Goal: Task Accomplishment & Management: Complete application form

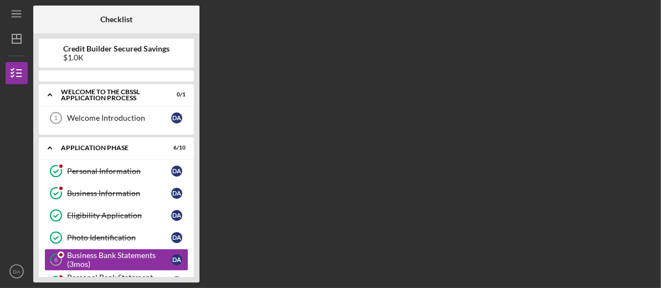
scroll to position [76, 0]
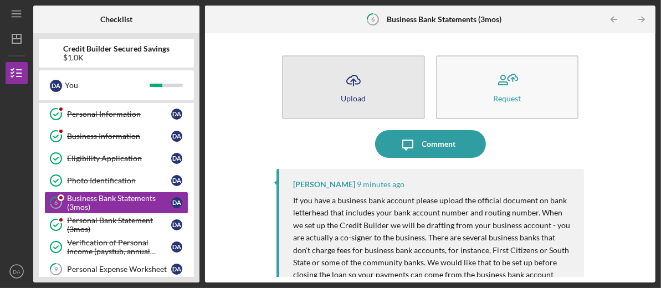
click at [369, 98] on button "Icon/Upload Upload" at bounding box center [353, 87] width 143 height 64
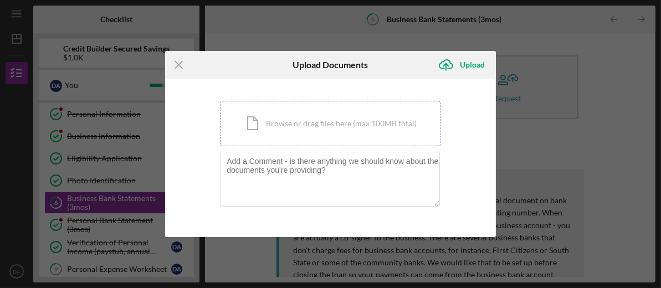
click at [307, 130] on div "Icon/Document Browse or drag files here (max 100MB total) Tap to choose files o…" at bounding box center [331, 123] width 220 height 45
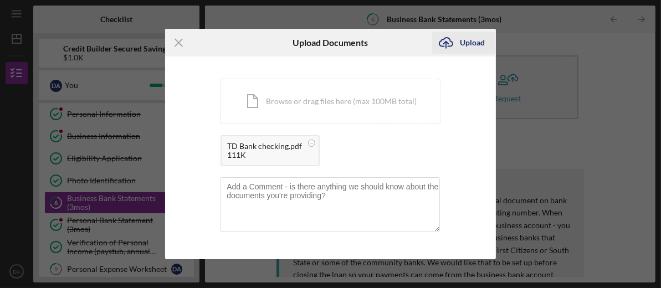
click at [464, 42] on div "Upload" at bounding box center [472, 43] width 25 height 22
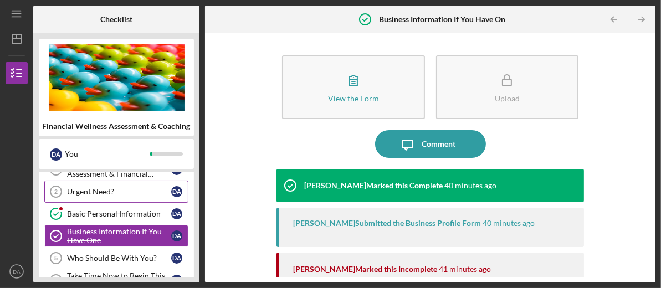
click at [111, 190] on div "Urgent Need?" at bounding box center [119, 191] width 104 height 9
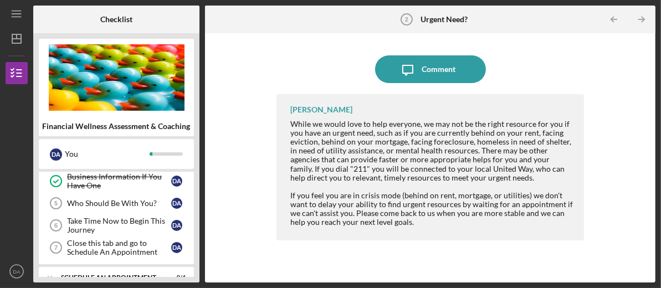
scroll to position [202, 0]
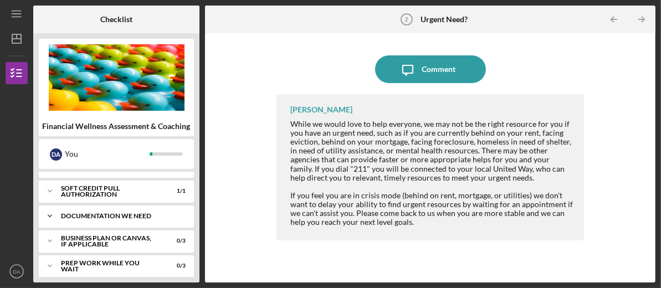
click at [115, 213] on div "Documentation We Need" at bounding box center [120, 216] width 119 height 7
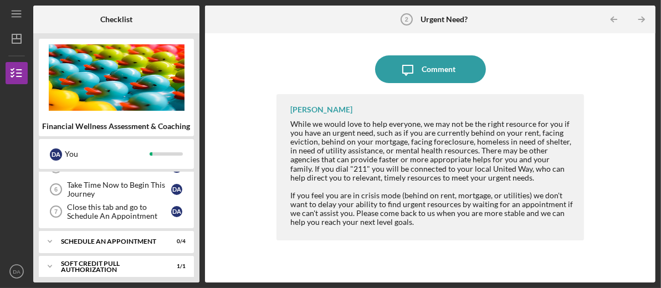
scroll to position [16, 0]
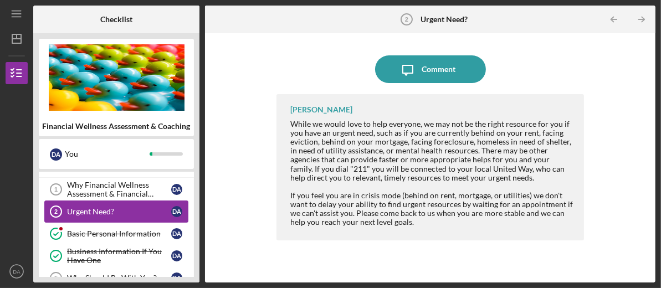
click at [87, 211] on div "Urgent Need?" at bounding box center [119, 211] width 104 height 9
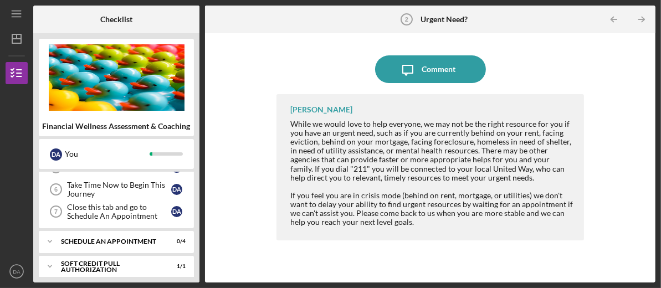
scroll to position [72, 0]
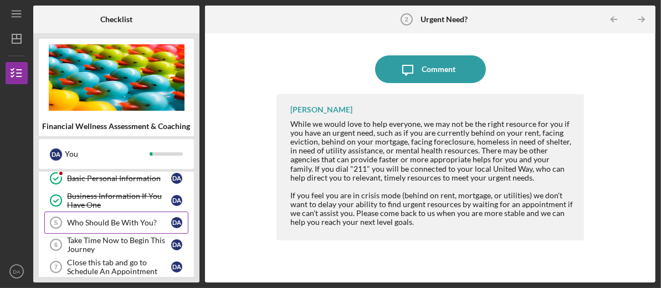
click at [121, 224] on div "Who Should Be With You?" at bounding box center [119, 222] width 104 height 9
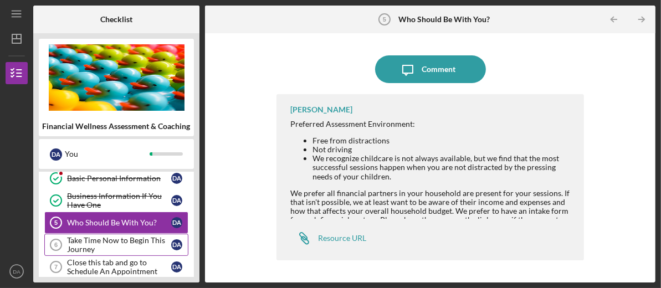
click at [102, 238] on div "Take Time Now to Begin This Journey" at bounding box center [119, 245] width 104 height 18
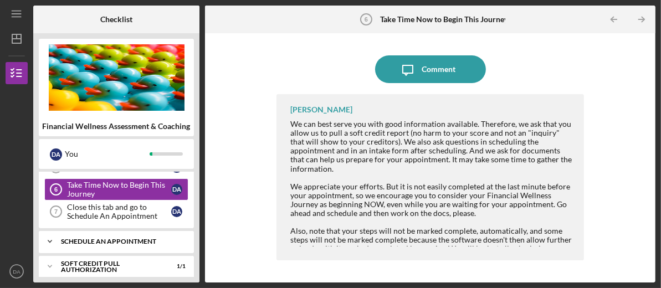
scroll to position [182, 0]
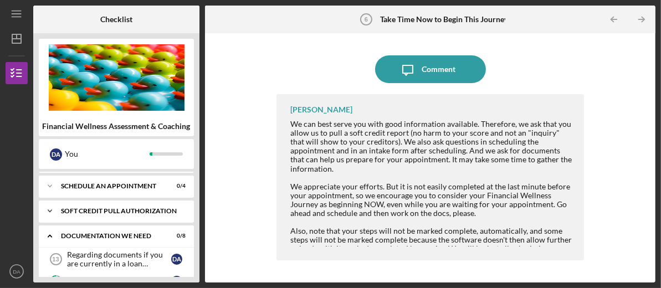
click at [108, 210] on div "Soft Credit Pull Authorization" at bounding box center [120, 211] width 119 height 7
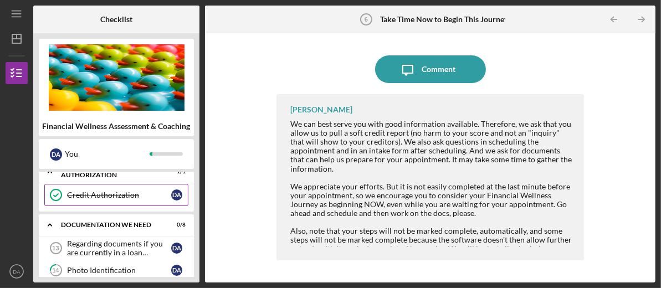
scroll to position [238, 0]
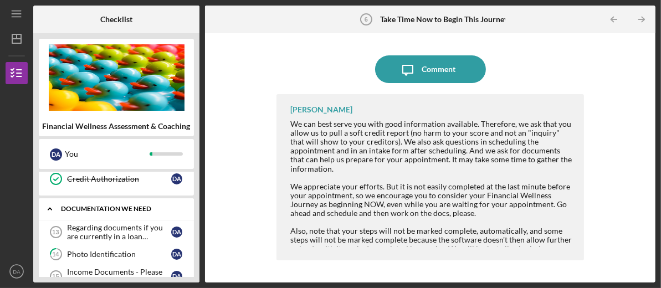
click at [113, 207] on div "Documentation We Need" at bounding box center [120, 209] width 119 height 7
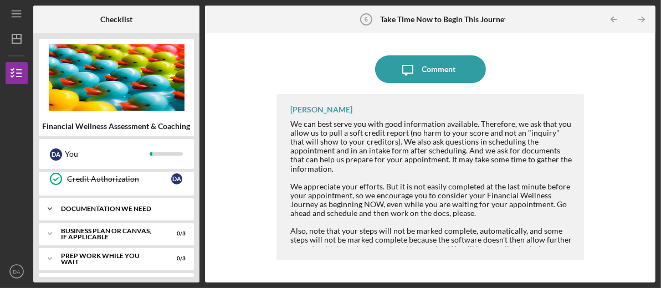
click at [113, 207] on div "Documentation We Need" at bounding box center [120, 209] width 119 height 7
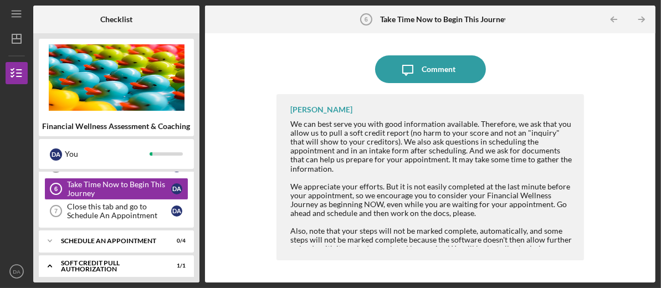
scroll to position [127, 0]
click at [120, 182] on div "Take Time Now to Begin This Journey" at bounding box center [119, 190] width 104 height 18
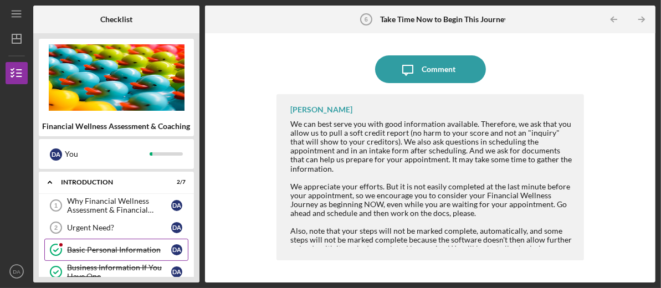
scroll to position [55, 0]
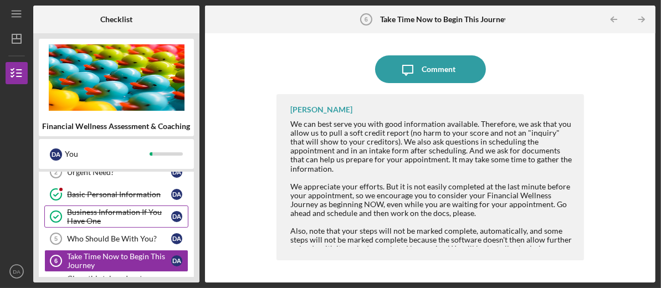
click at [121, 209] on div "Business Information If You Have One" at bounding box center [119, 217] width 104 height 18
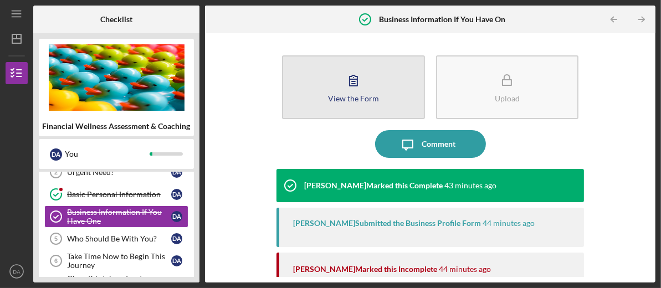
click at [351, 94] on div "View the Form" at bounding box center [353, 98] width 51 height 8
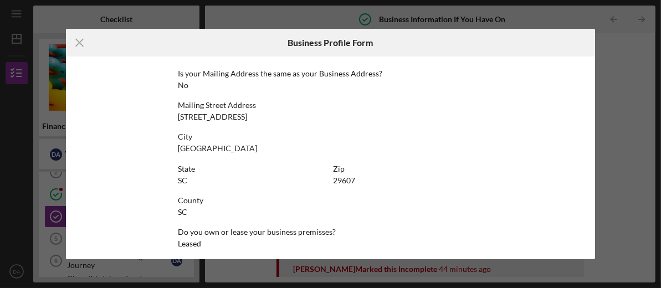
scroll to position [689, 0]
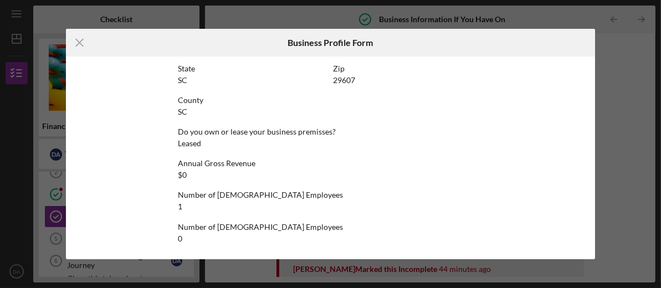
click at [609, 40] on div "Icon/Menu Close Business Profile Form This form is no longer editable because t…" at bounding box center [330, 144] width 661 height 288
click at [75, 40] on icon "Icon/Menu Close" at bounding box center [80, 43] width 28 height 28
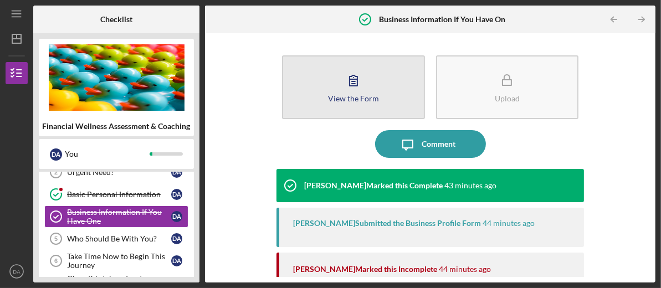
click at [326, 96] on button "View the Form Form" at bounding box center [353, 87] width 143 height 64
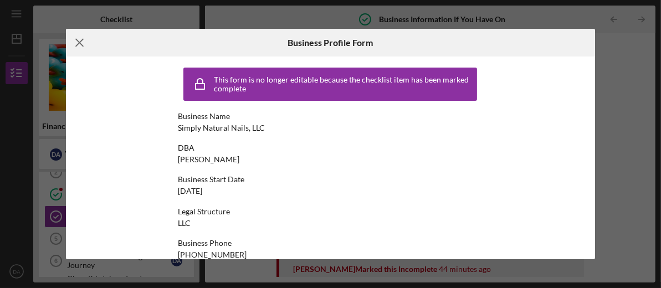
click at [83, 38] on icon "Icon/Menu Close" at bounding box center [80, 43] width 28 height 28
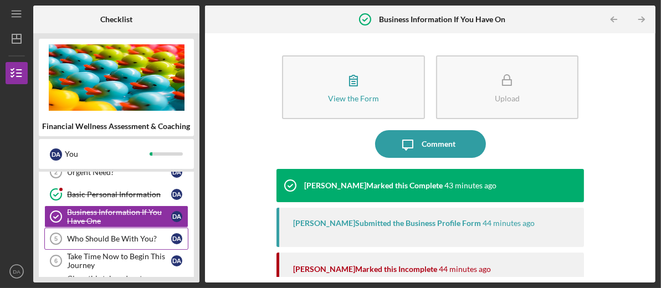
click at [117, 238] on div "Who Should Be With You?" at bounding box center [119, 238] width 104 height 9
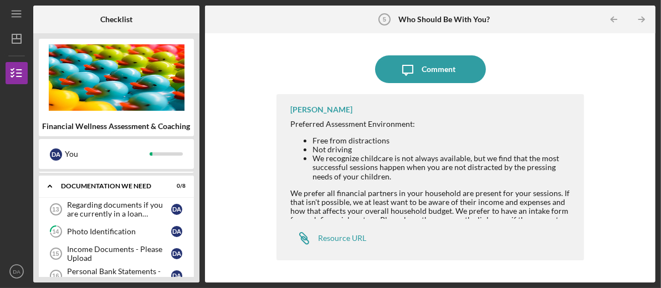
scroll to position [277, 0]
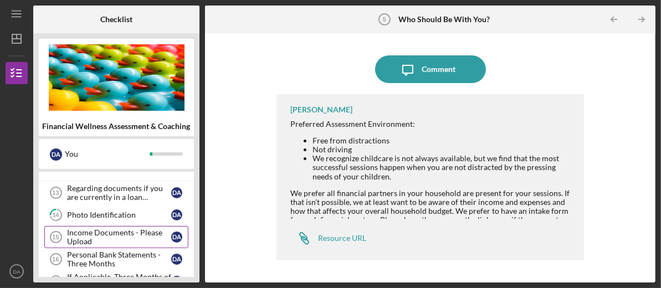
click at [105, 229] on div "Income Documents - Please Upload" at bounding box center [119, 237] width 104 height 18
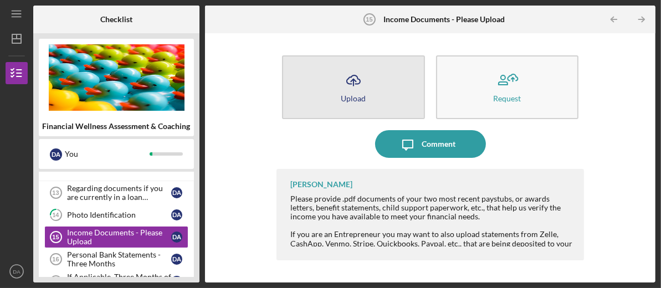
click at [361, 96] on div "Upload" at bounding box center [353, 98] width 25 height 8
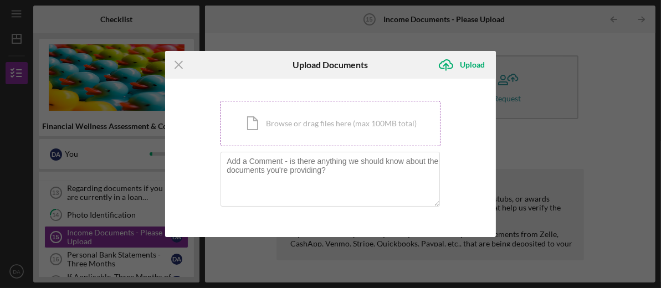
click at [312, 125] on div "Icon/Document Browse or drag files here (max 100MB total) Tap to choose files o…" at bounding box center [331, 123] width 220 height 45
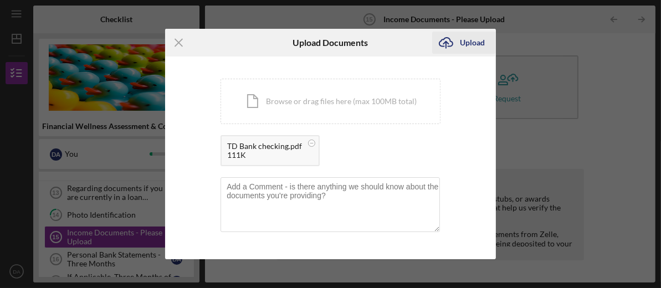
click at [474, 43] on div "Upload" at bounding box center [472, 43] width 25 height 22
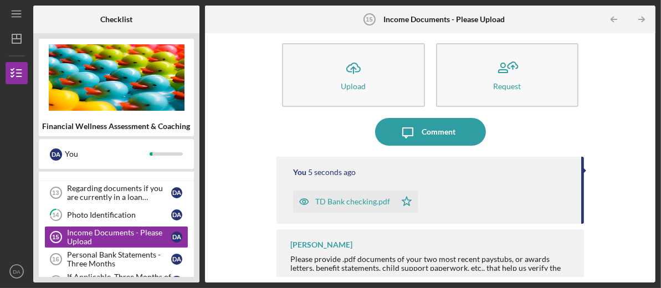
scroll to position [19, 0]
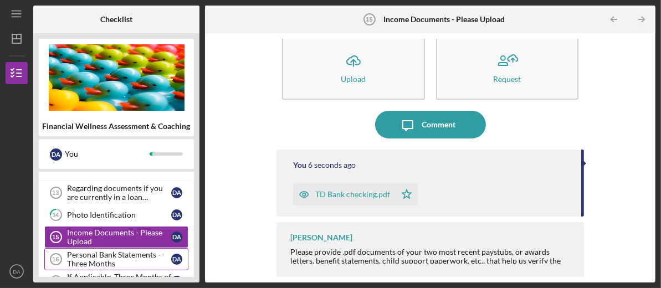
click at [87, 257] on div "Personal Bank Statements - Three Months" at bounding box center [119, 260] width 104 height 18
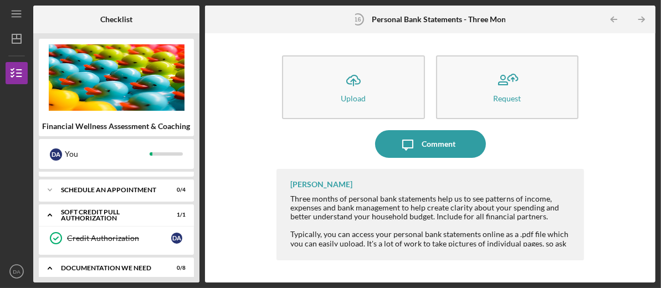
scroll to position [43, 0]
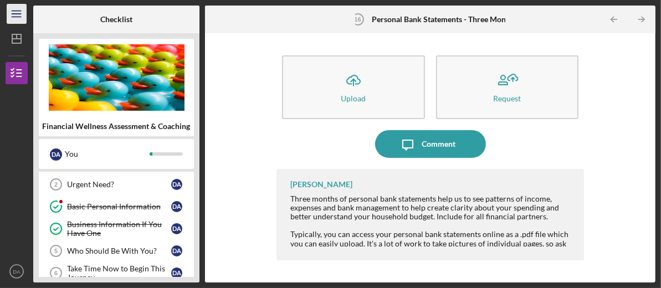
click at [17, 14] on icon "Icon/Menu" at bounding box center [16, 14] width 25 height 25
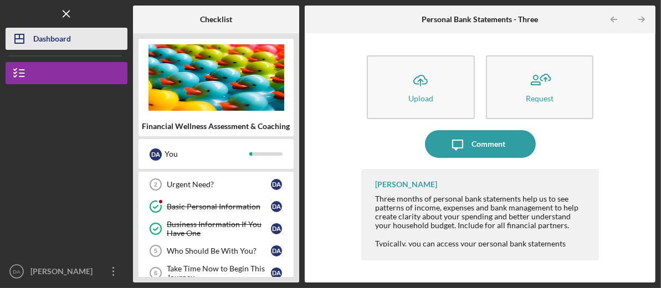
click at [33, 40] on div "Dashboard" at bounding box center [52, 40] width 38 height 25
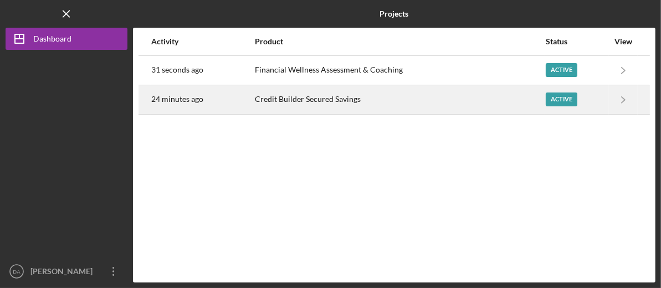
click at [570, 102] on div "Active" at bounding box center [562, 100] width 32 height 14
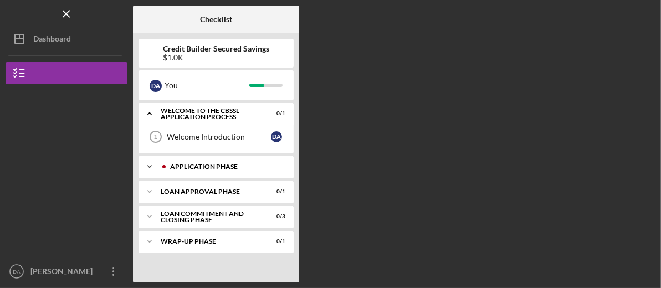
click at [212, 165] on div "Application Phase" at bounding box center [225, 167] width 110 height 7
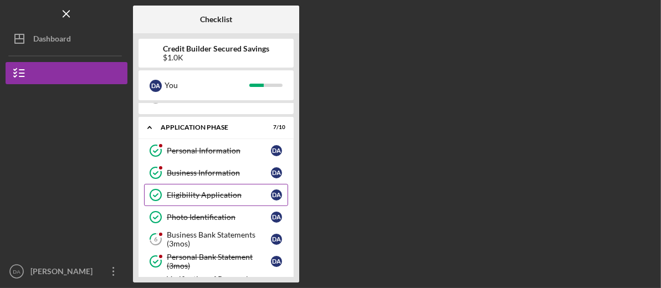
scroll to position [55, 0]
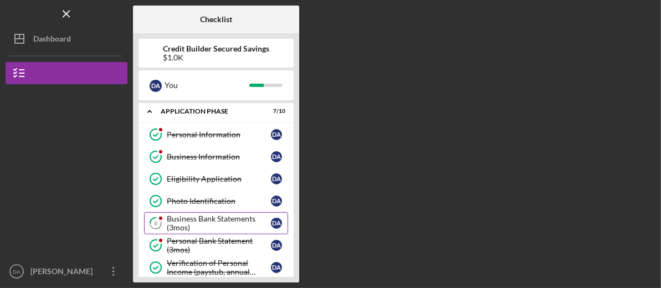
click at [229, 215] on div "Business Bank Statements (3mos)" at bounding box center [219, 224] width 104 height 18
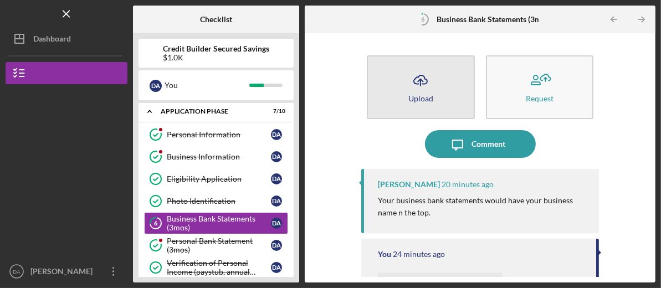
click at [422, 94] on div "Upload" at bounding box center [421, 98] width 25 height 8
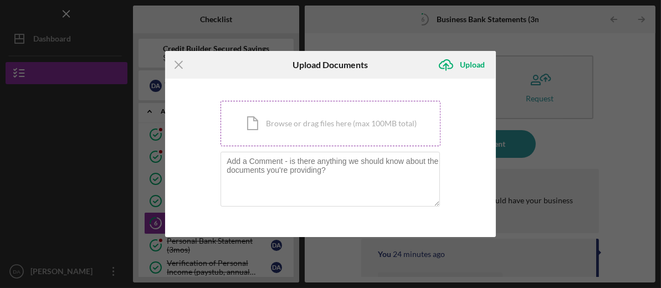
click at [344, 124] on div "Icon/Document Browse or drag files here (max 100MB total) Tap to choose files o…" at bounding box center [331, 123] width 220 height 45
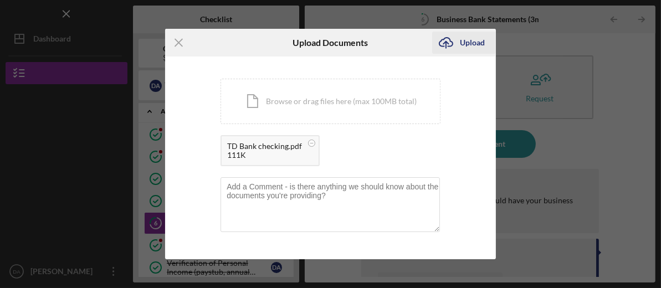
click at [467, 40] on div "Upload" at bounding box center [472, 43] width 25 height 22
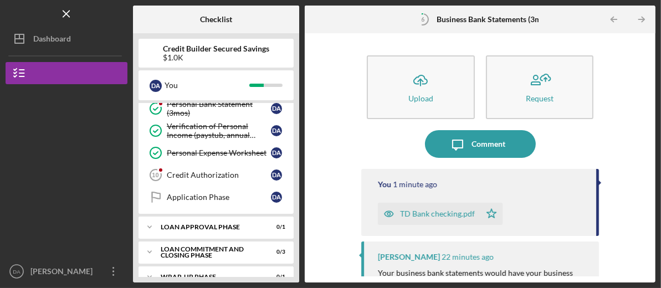
scroll to position [204, 0]
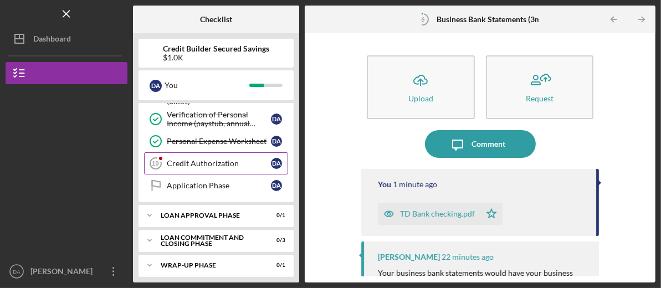
click at [193, 159] on div "Credit Authorization" at bounding box center [219, 163] width 104 height 9
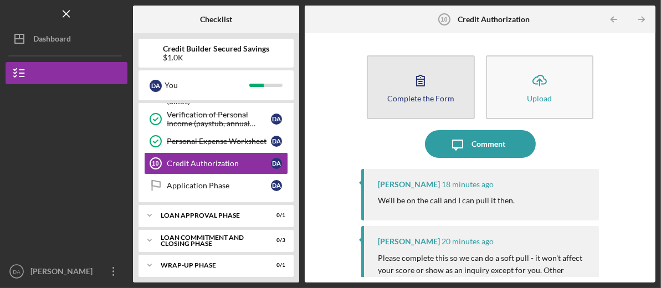
click at [399, 100] on div "Complete the Form" at bounding box center [420, 98] width 67 height 8
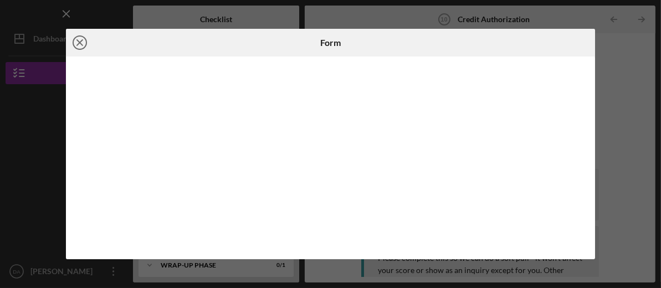
click at [77, 44] on icon "Icon/Close" at bounding box center [80, 43] width 28 height 28
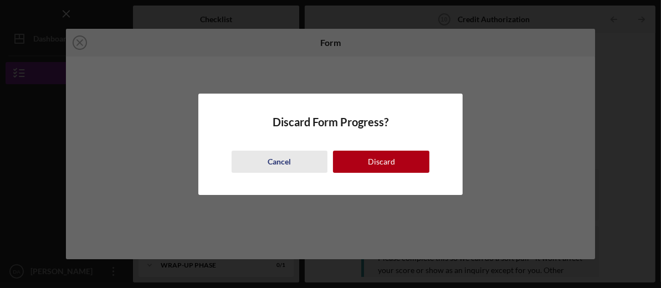
click at [282, 163] on div "Cancel" at bounding box center [279, 162] width 23 height 22
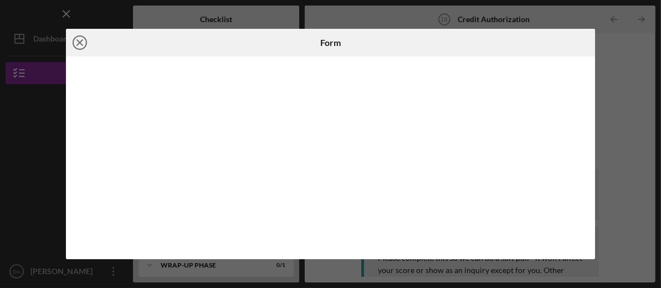
click at [83, 43] on icon "Icon/Close" at bounding box center [80, 43] width 28 height 28
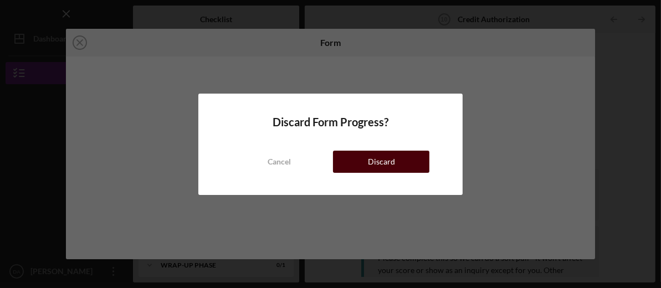
click at [387, 160] on div "Discard" at bounding box center [381, 162] width 27 height 22
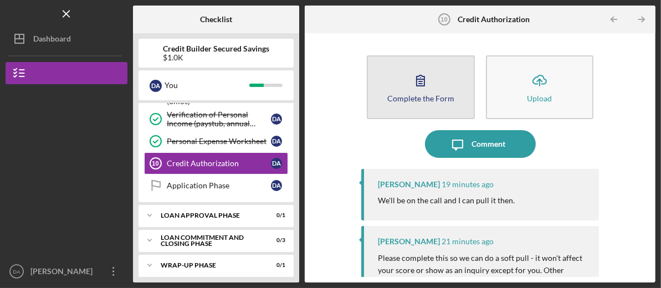
click at [427, 94] on div "Complete the Form" at bounding box center [420, 98] width 67 height 8
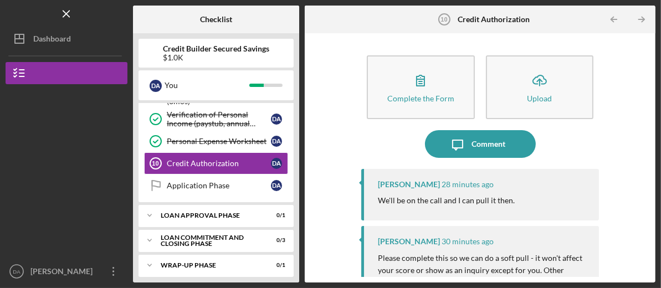
click at [367, 55] on button "Complete the Form Form" at bounding box center [421, 87] width 108 height 64
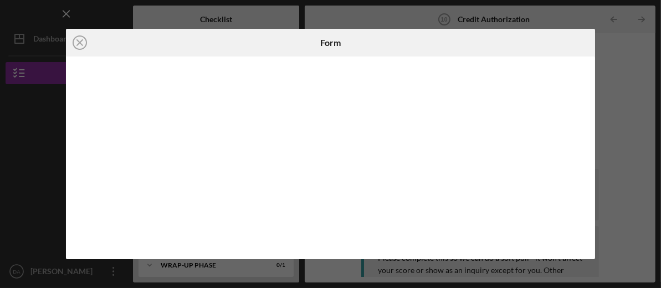
click at [578, 11] on div "Icon/Close Form" at bounding box center [330, 144] width 661 height 288
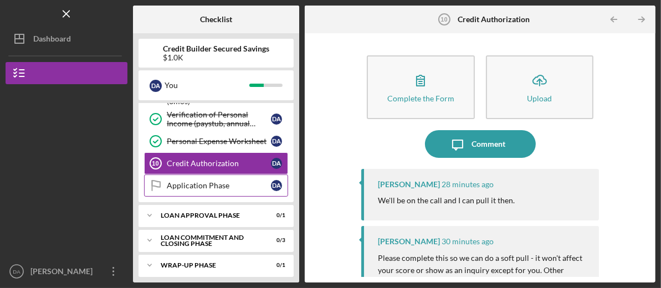
click at [181, 182] on div "Application Phase" at bounding box center [219, 185] width 104 height 9
